Goal: Information Seeking & Learning: Get advice/opinions

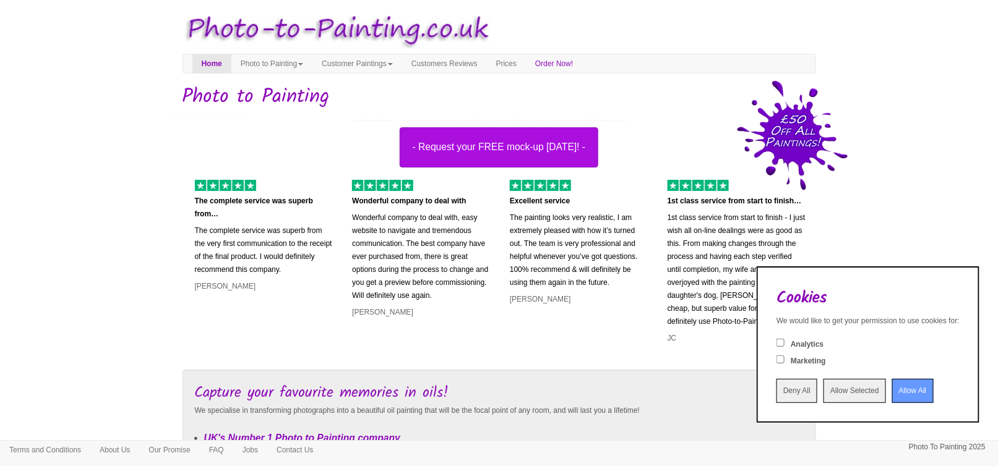
click at [893, 387] on input "Allow All" at bounding box center [912, 391] width 41 height 24
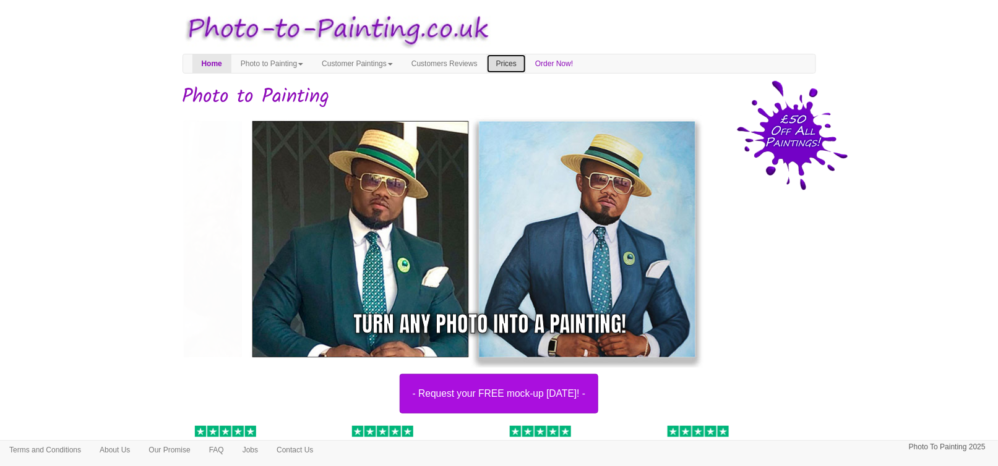
click at [526, 62] on link "Prices" at bounding box center [506, 63] width 39 height 19
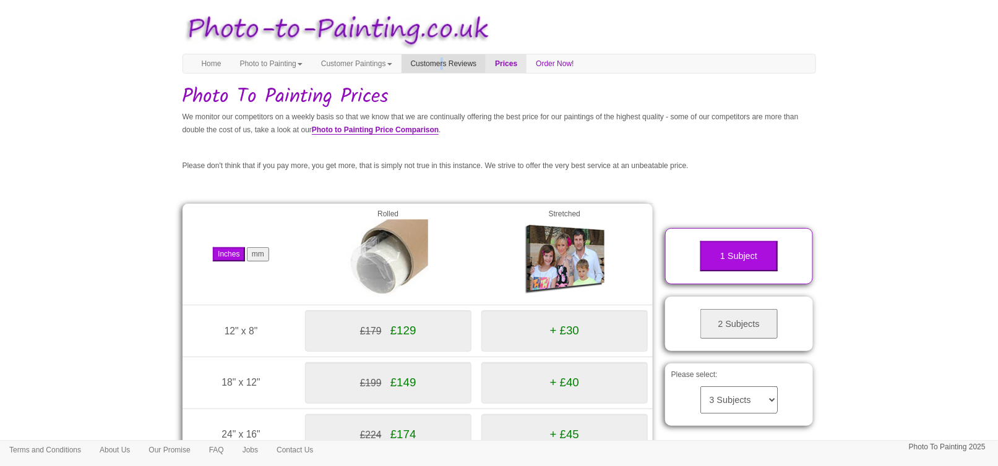
click at [465, 56] on nav "Toggle navigation Menu Home Photo to Painting Photo to Painting Introduction Ho…" at bounding box center [498, 64] width 633 height 20
click at [466, 59] on link "Customers Reviews" at bounding box center [443, 63] width 85 height 19
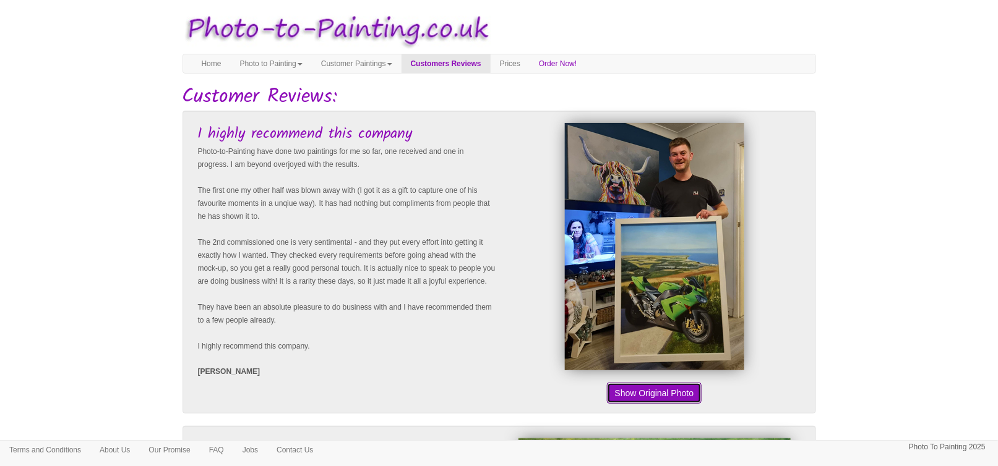
click at [666, 390] on button "Show Original Photo" at bounding box center [654, 393] width 95 height 21
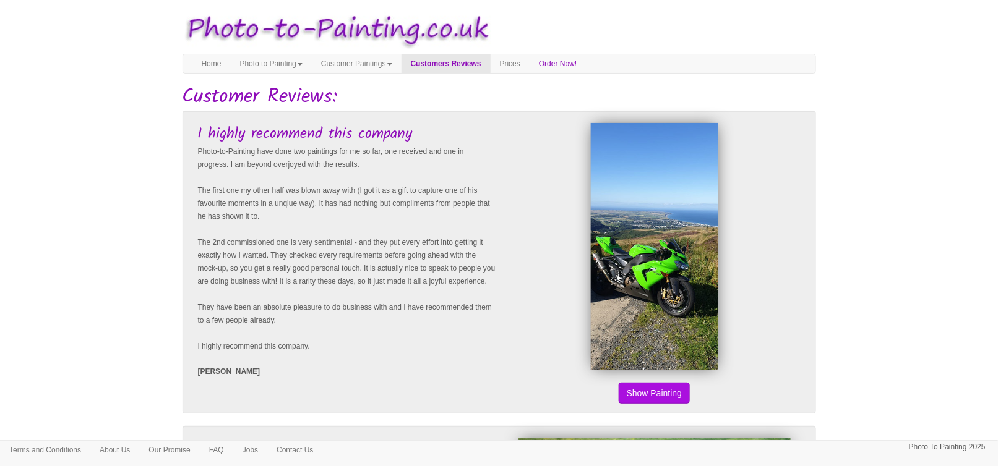
click at [675, 390] on button "Show Original Photo" at bounding box center [654, 393] width 95 height 21
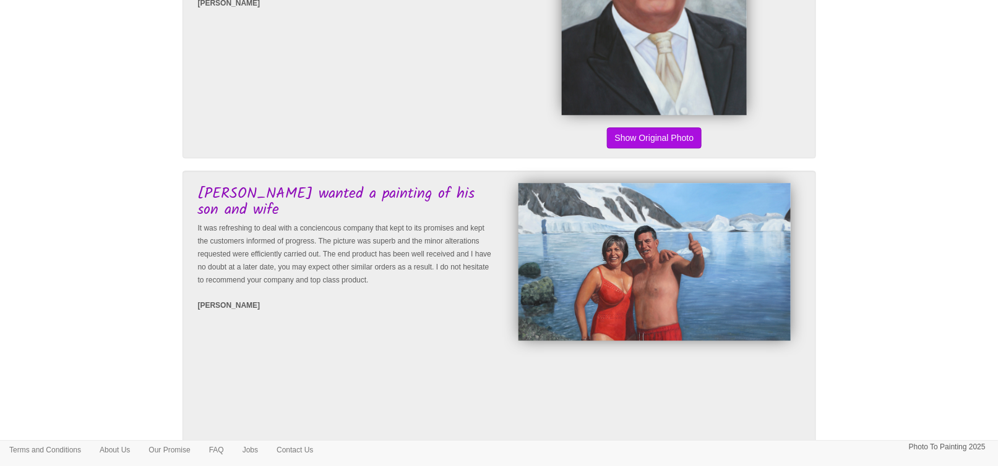
scroll to position [1237, 0]
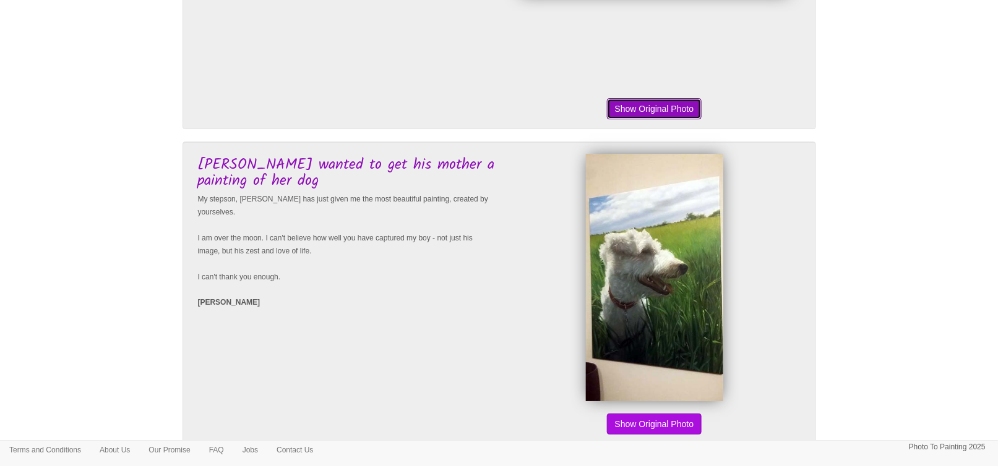
click at [684, 118] on button "Show Original Photo" at bounding box center [654, 108] width 95 height 21
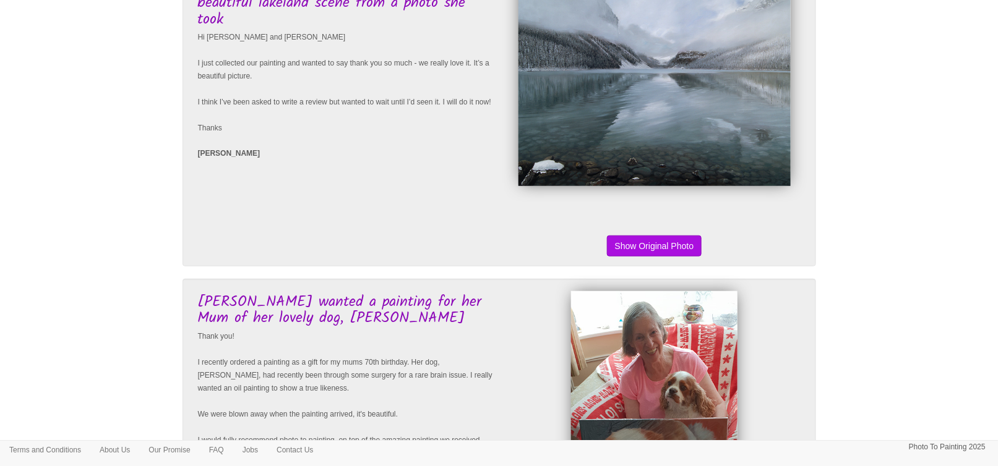
scroll to position [2041, 0]
